Goal: Find specific page/section: Find specific page/section

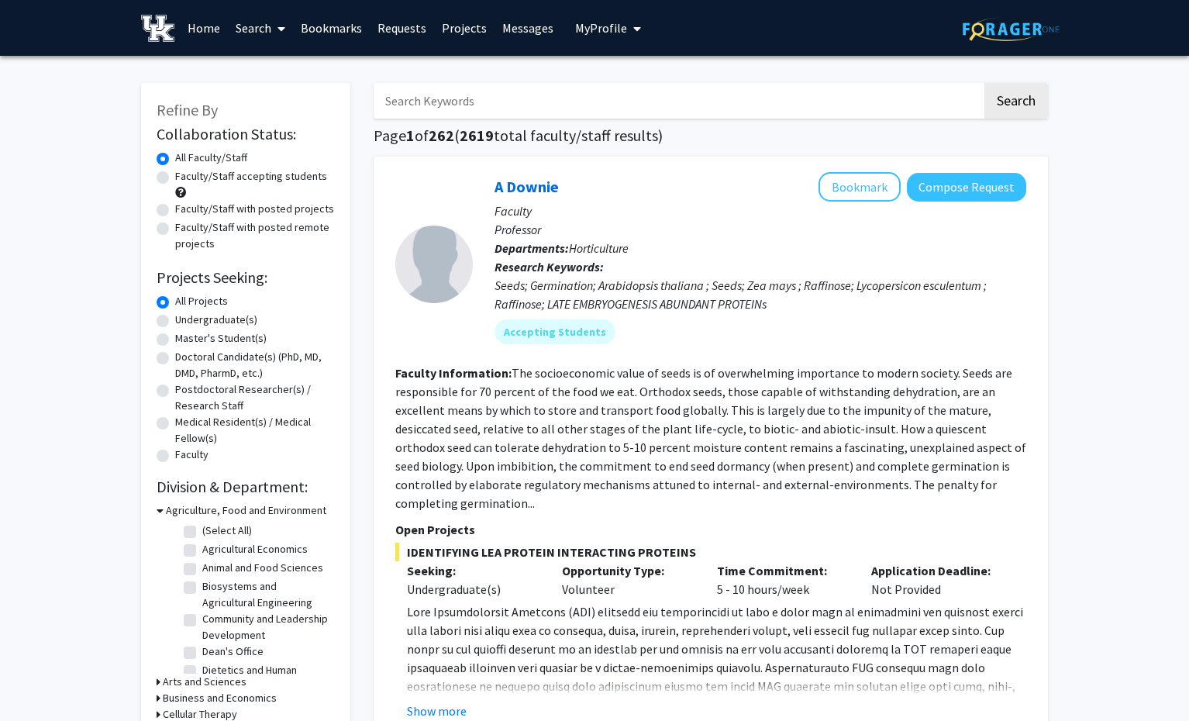
click at [587, 36] on button "My Profile" at bounding box center [607, 28] width 75 height 56
click at [641, 95] on span "View Profile" at bounding box center [672, 89] width 94 height 17
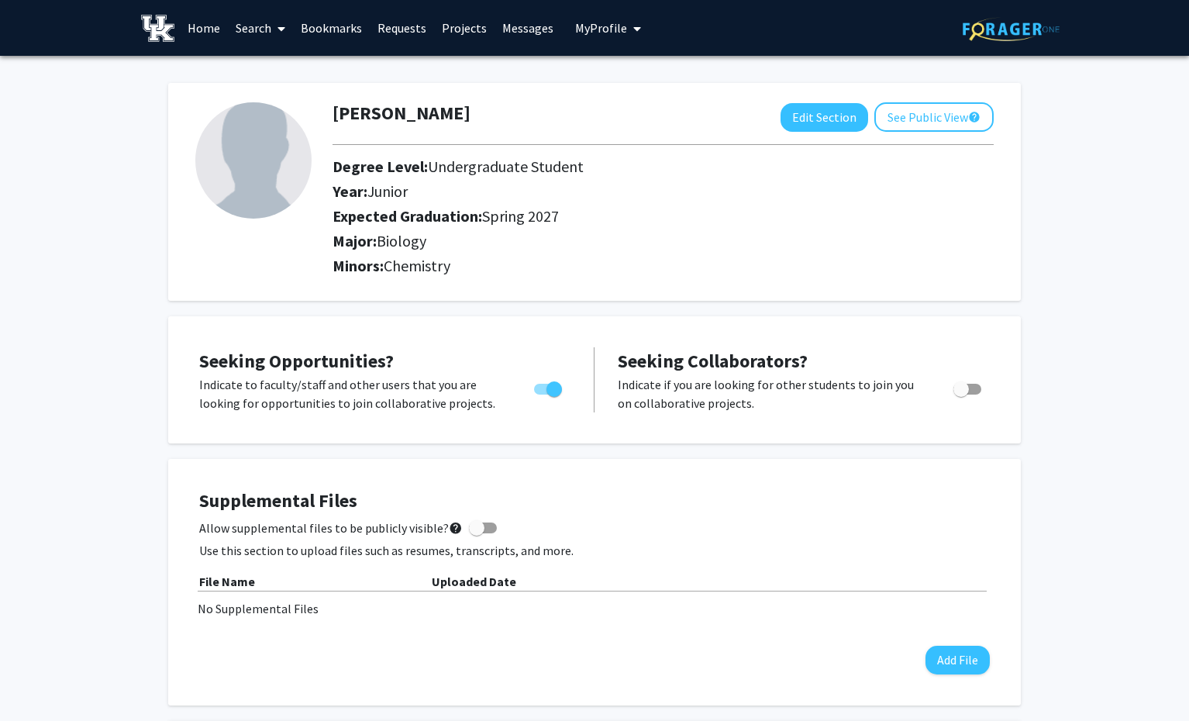
click at [296, 187] on img at bounding box center [253, 160] width 116 height 116
click at [248, 24] on link "Search" at bounding box center [260, 28] width 65 height 54
click at [270, 71] on span "Faculty/Staff" at bounding box center [285, 71] width 114 height 31
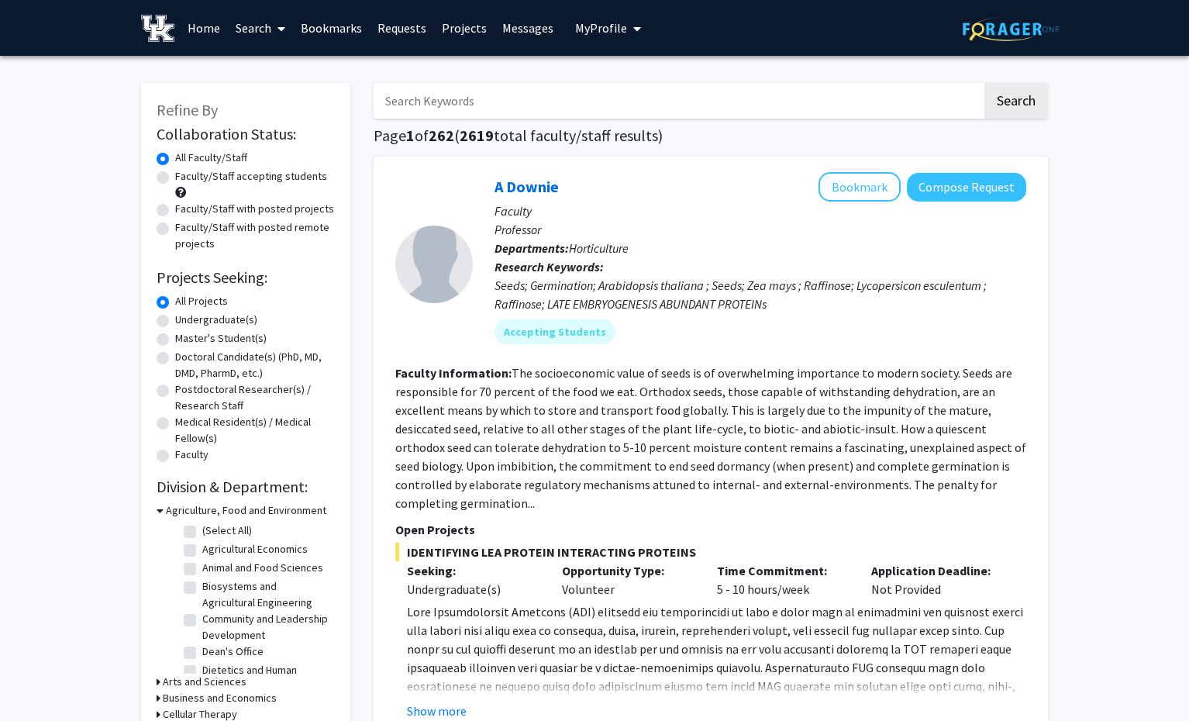
click at [175, 210] on label "Faculty/Staff with posted projects" at bounding box center [254, 209] width 159 height 16
click at [175, 210] on input "Faculty/Staff with posted projects" at bounding box center [180, 206] width 10 height 10
radio input "true"
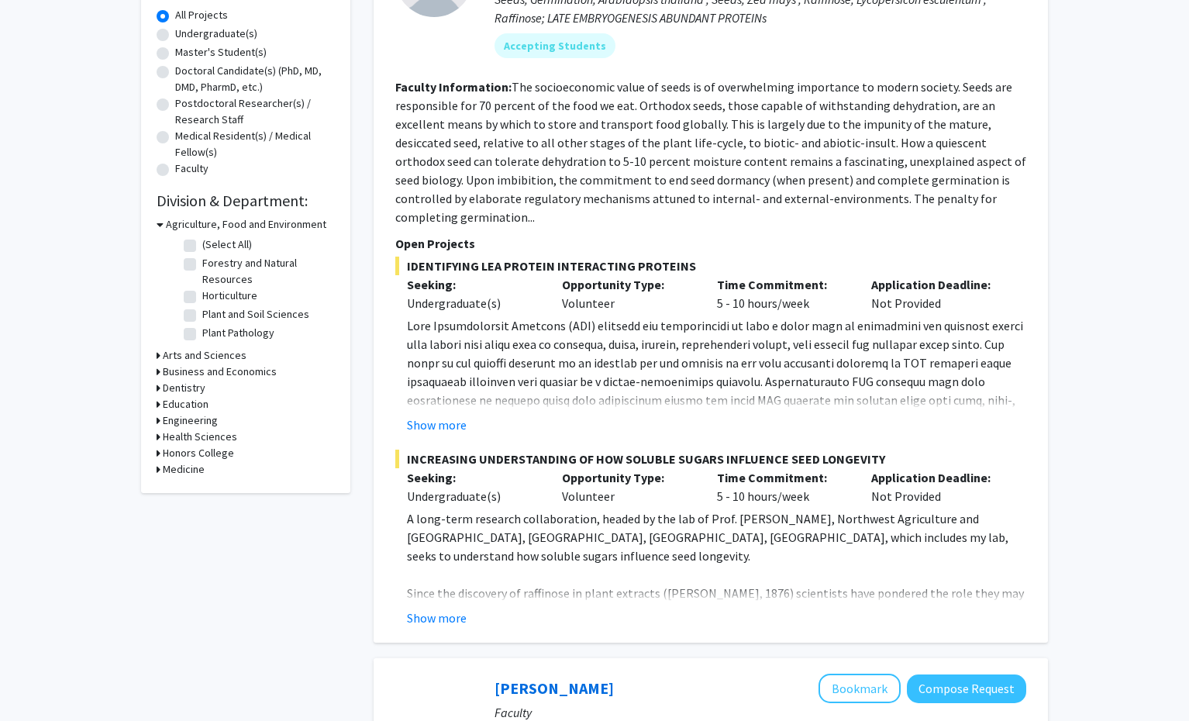
scroll to position [308, 0]
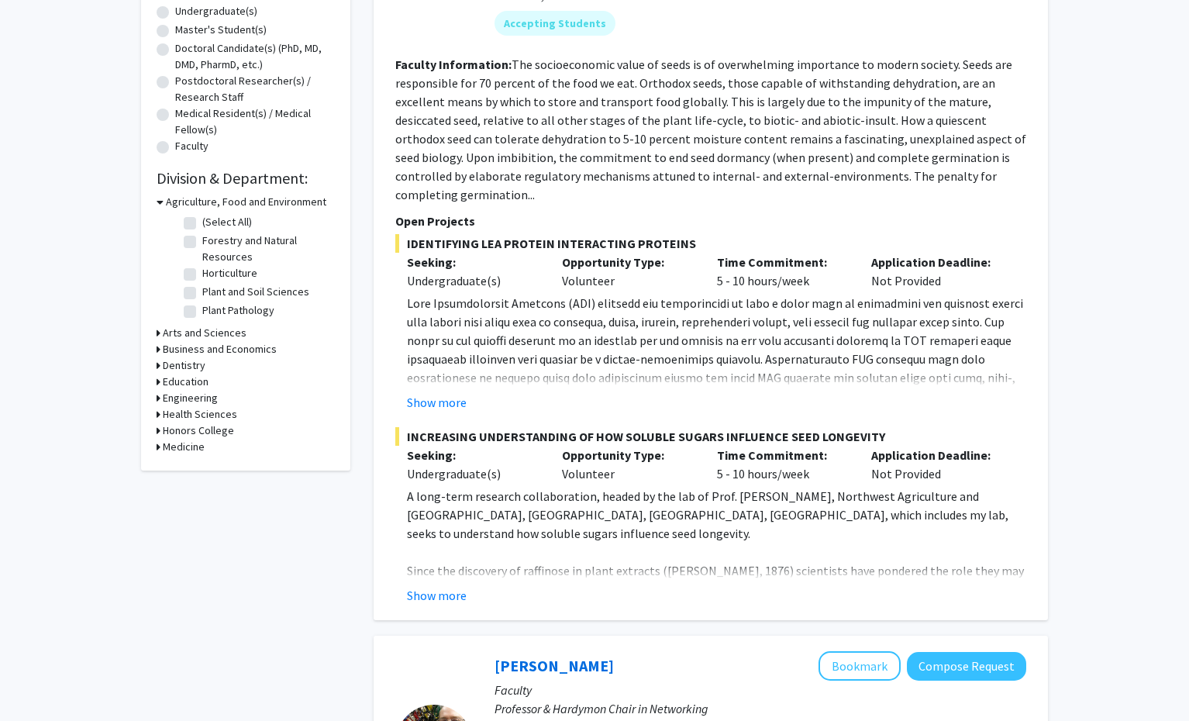
click at [190, 451] on h3 "Medicine" at bounding box center [184, 447] width 42 height 16
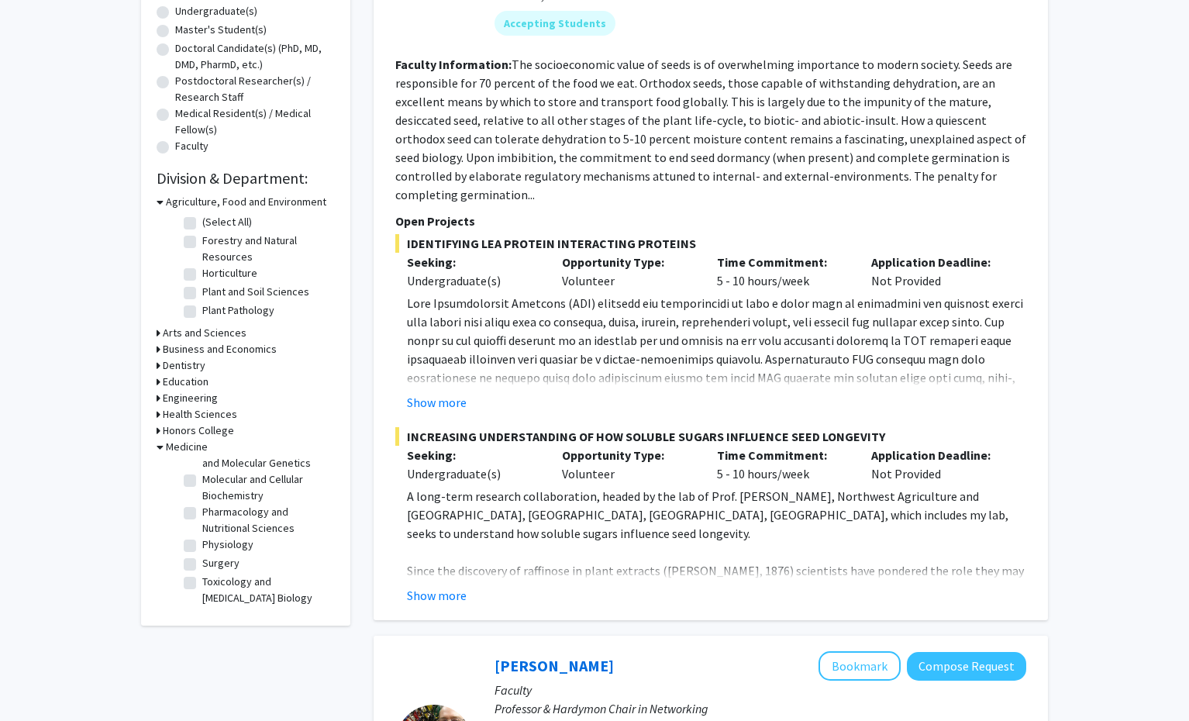
scroll to position [76, 0]
click at [202, 545] on label "Physiology" at bounding box center [227, 544] width 51 height 16
click at [202, 545] on input "Physiology" at bounding box center [207, 541] width 10 height 10
checkbox input "true"
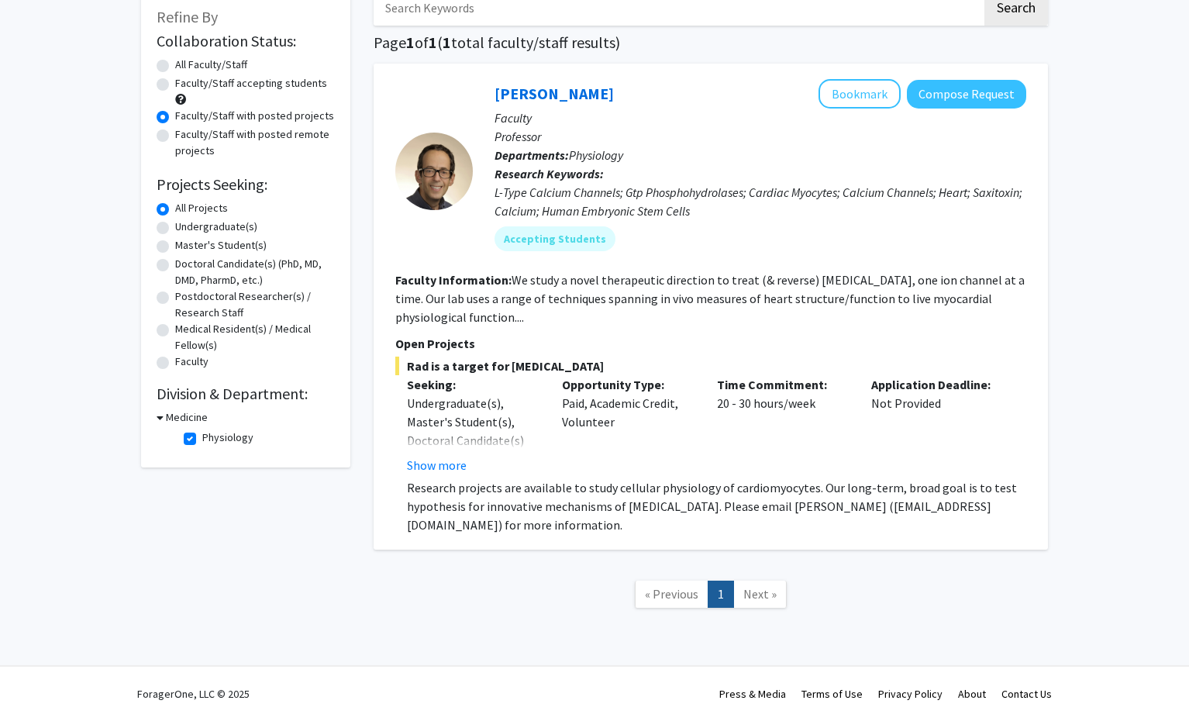
scroll to position [95, 0]
click at [188, 421] on h3 "Medicine" at bounding box center [187, 417] width 42 height 16
click at [184, 417] on h3 "Medicine" at bounding box center [184, 417] width 42 height 16
click at [202, 439] on label "Physiology" at bounding box center [227, 437] width 51 height 16
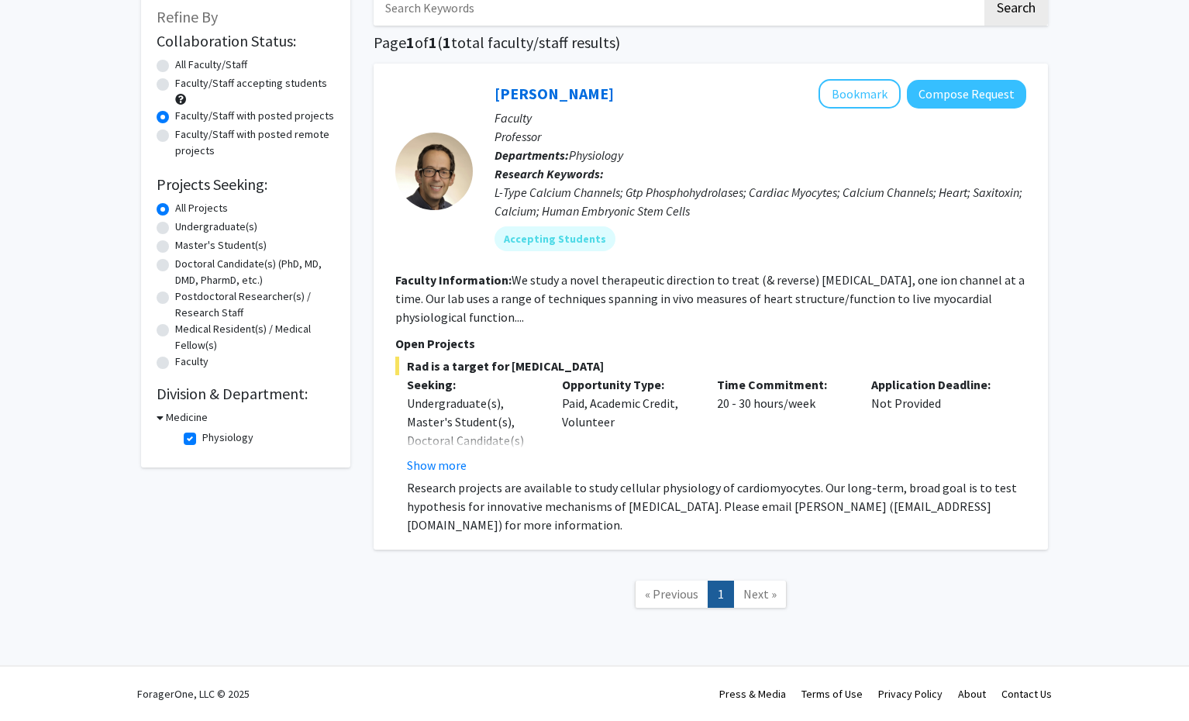
click at [202, 439] on input "Physiology" at bounding box center [207, 434] width 10 height 10
checkbox input "false"
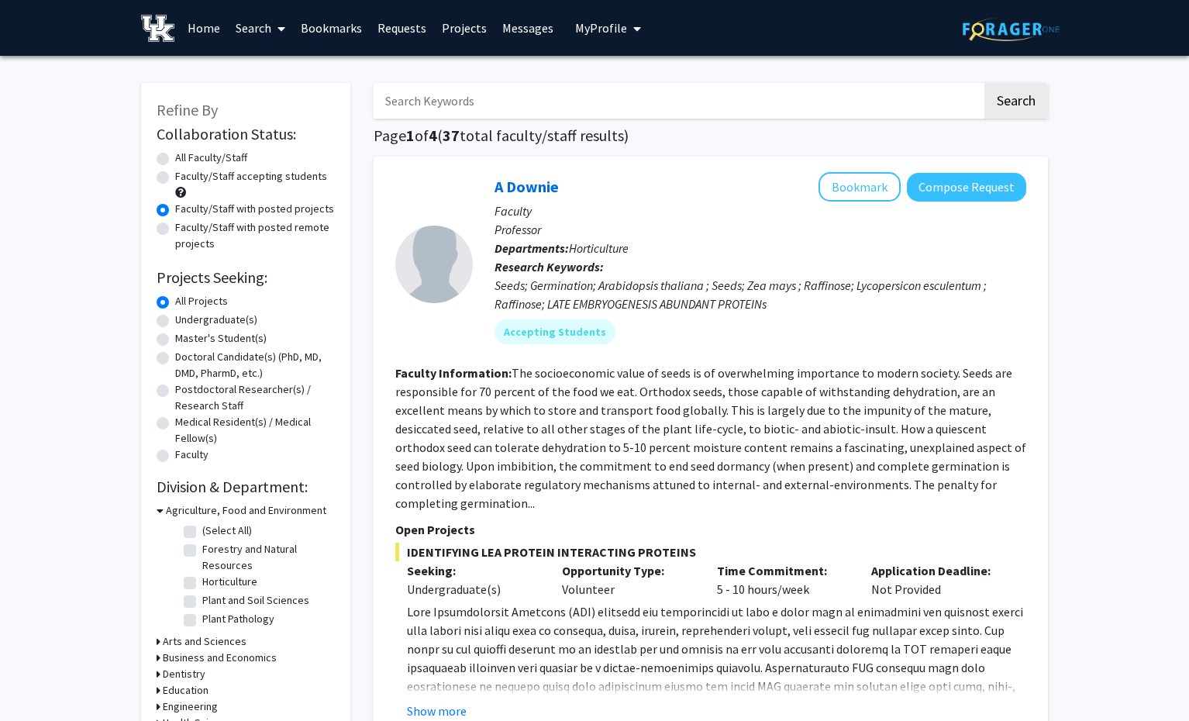
click at [590, 41] on button "My Profile" at bounding box center [607, 28] width 75 height 56
click at [598, 79] on img at bounding box center [601, 79] width 31 height 31
